Goal: Book appointment/travel/reservation

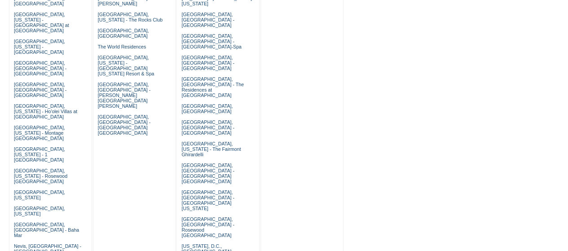
scroll to position [449, 0]
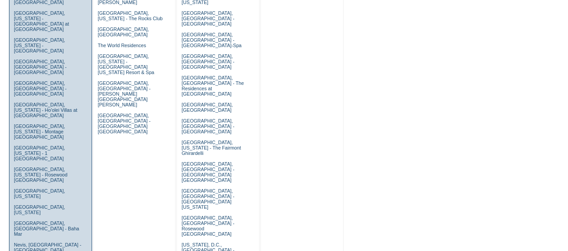
click at [24, 168] on td "Abaco, Bahamas - The Abaco Club on Winding Bay Algarve, Portugal Anguilla, Brit…" at bounding box center [51, 110] width 78 height 872
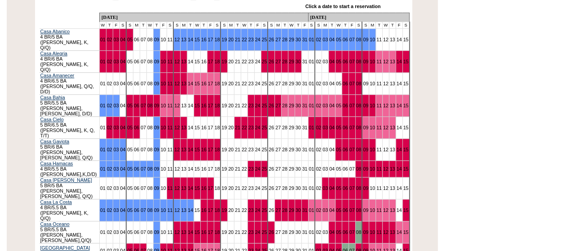
scroll to position [184, 0]
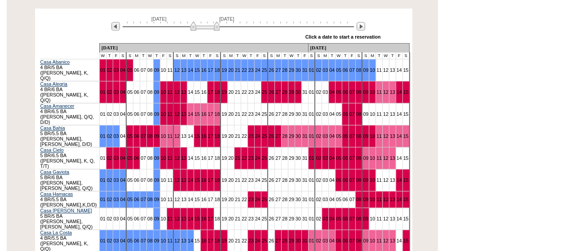
click at [360, 31] on div "» Apply these dates to all the calendars on this page Click a date to start a r…" at bounding box center [245, 37] width 269 height 12
click at [359, 22] on img at bounding box center [361, 26] width 9 height 9
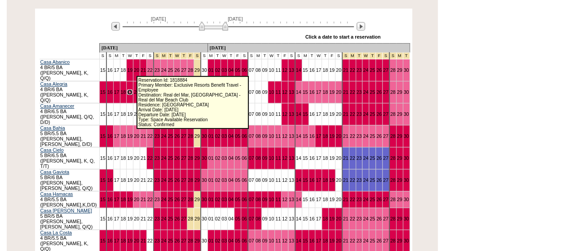
click at [131, 89] on link "19" at bounding box center [129, 91] width 5 height 5
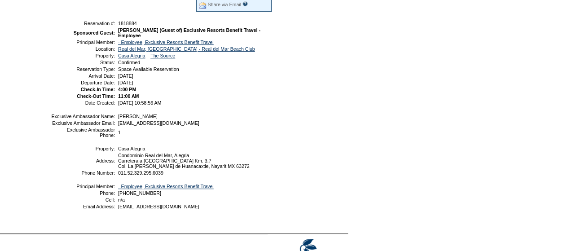
scroll to position [180, 0]
